Goal: Information Seeking & Learning: Learn about a topic

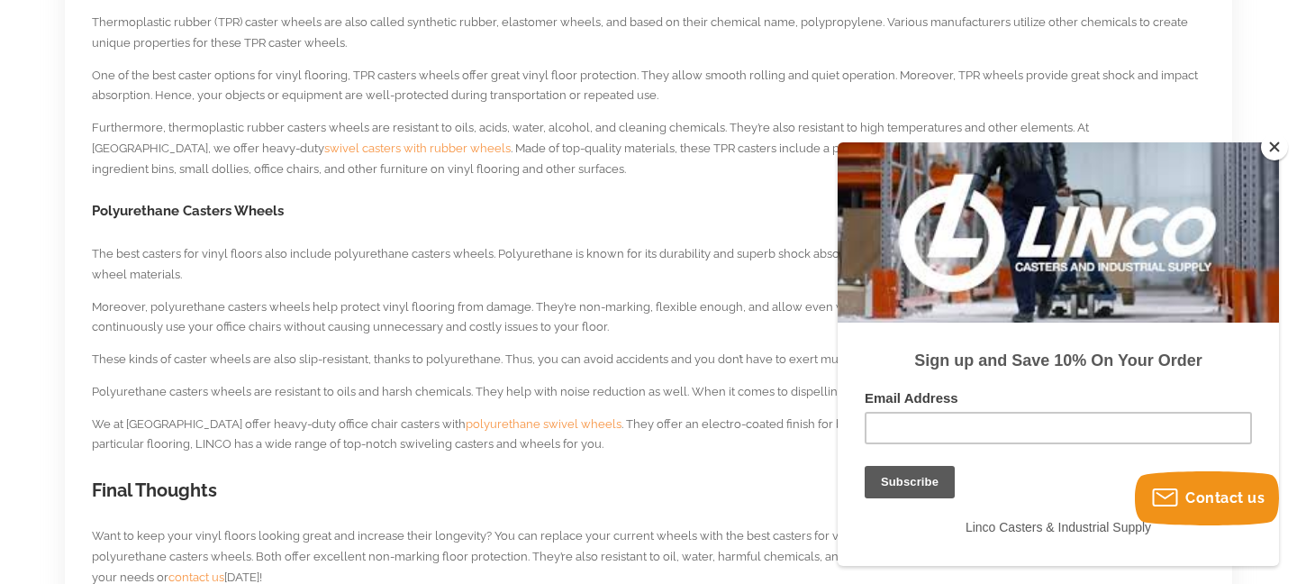
scroll to position [1405, 0]
click at [472, 420] on span "polyurethane swivel wheels" at bounding box center [544, 419] width 156 height 14
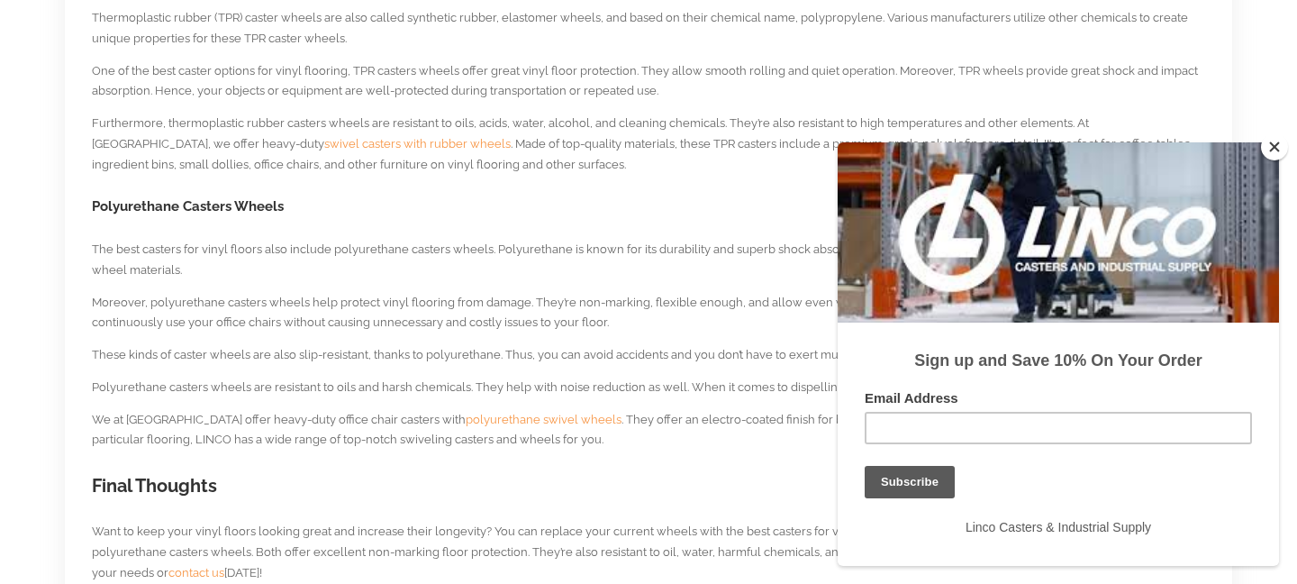
click at [324, 148] on span "swivel casters with rubber wheels" at bounding box center [417, 144] width 186 height 14
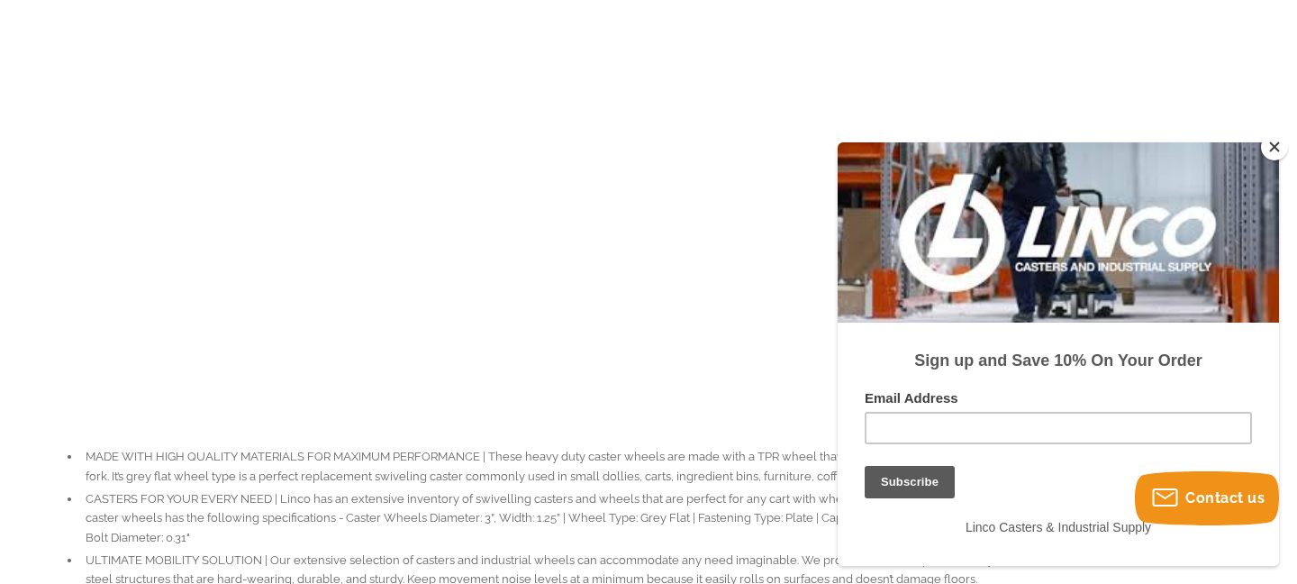
scroll to position [1298, 0]
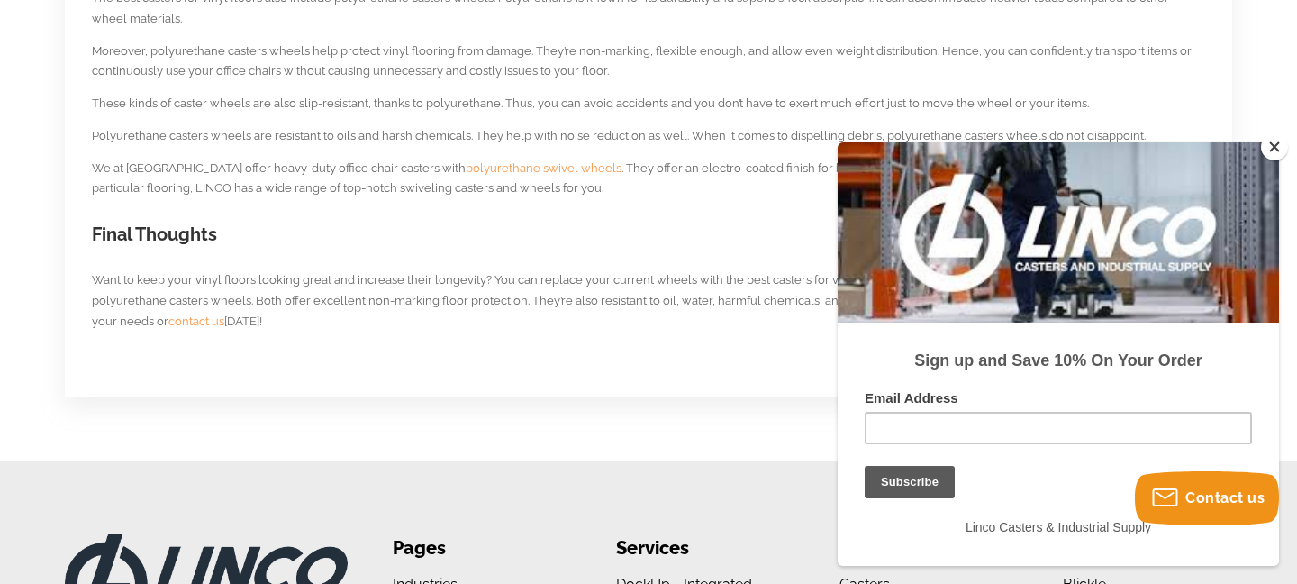
scroll to position [1661, 0]
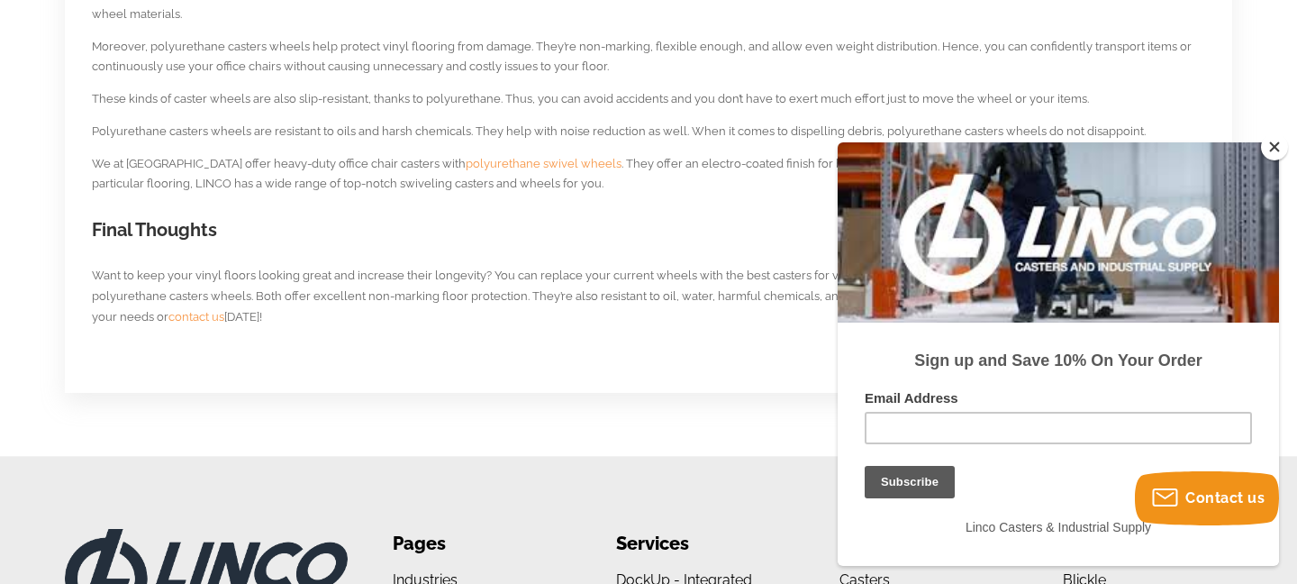
click at [466, 163] on span "polyurethane swivel wheels" at bounding box center [544, 164] width 156 height 14
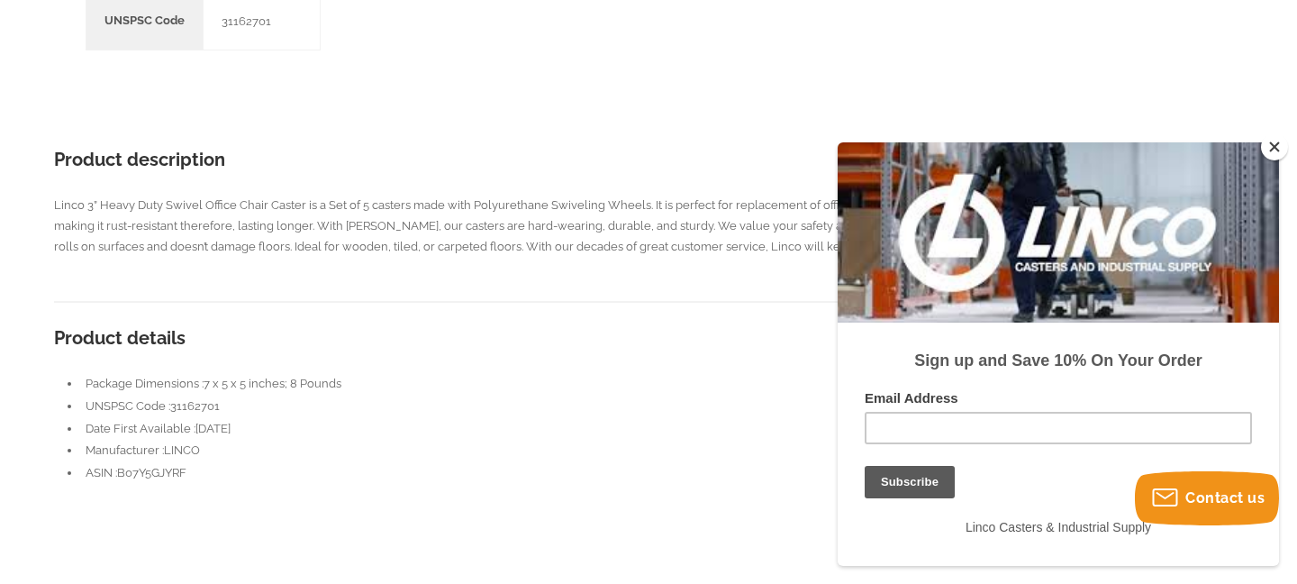
scroll to position [2242, 0]
